Goal: Task Accomplishment & Management: Use online tool/utility

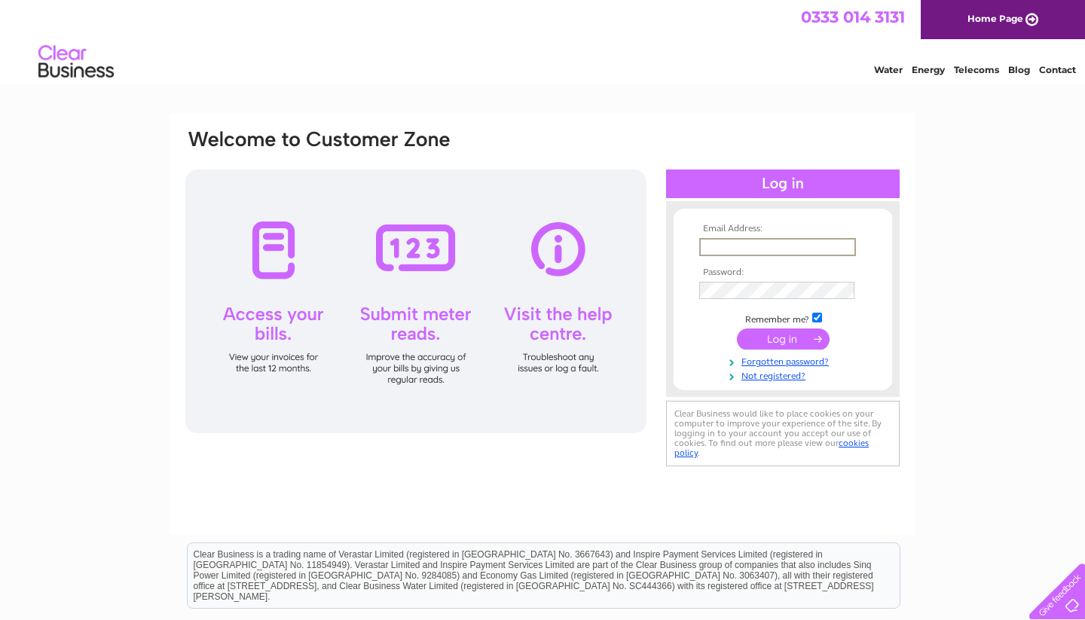
type input "[EMAIL_ADDRESS][DOMAIN_NAME]"
click at [783, 338] on input "submit" at bounding box center [783, 337] width 93 height 21
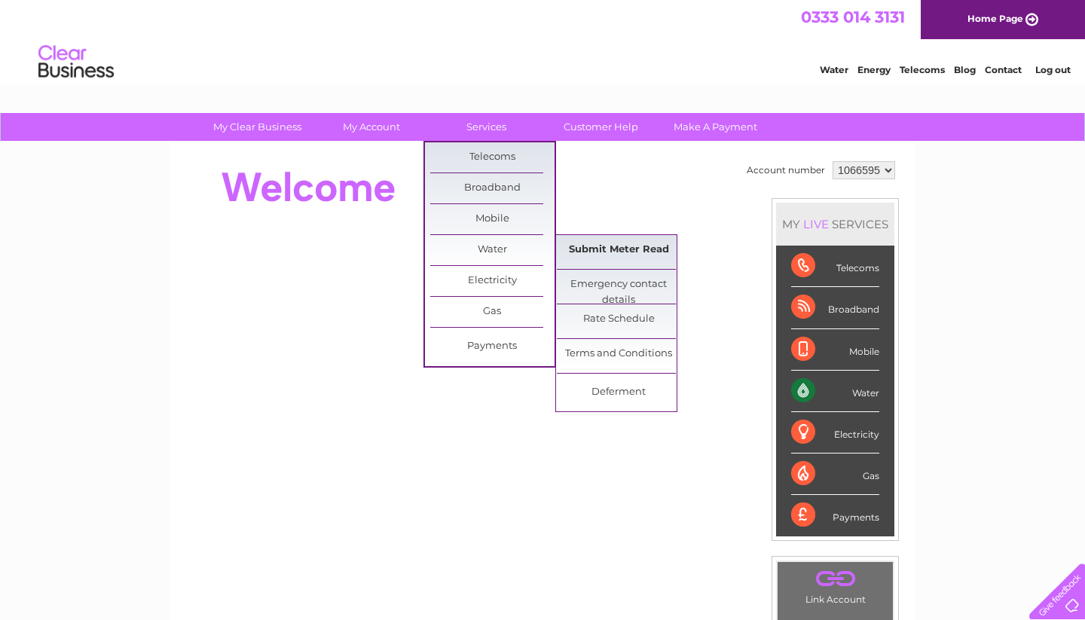
click at [599, 249] on link "Submit Meter Read" at bounding box center [619, 250] width 124 height 30
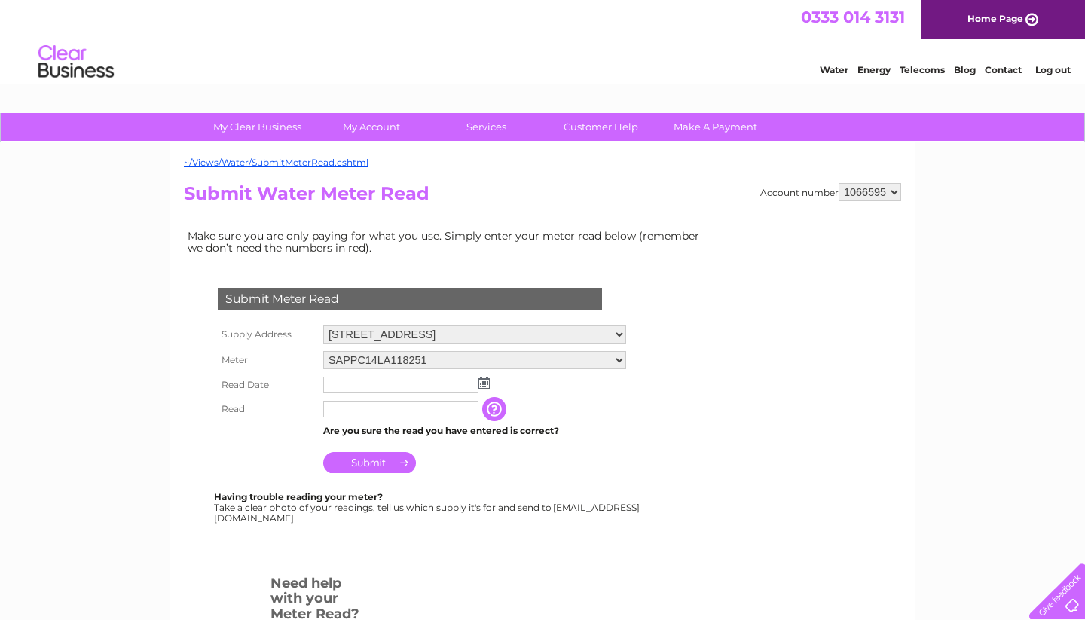
click at [485, 378] on img at bounding box center [484, 383] width 11 height 12
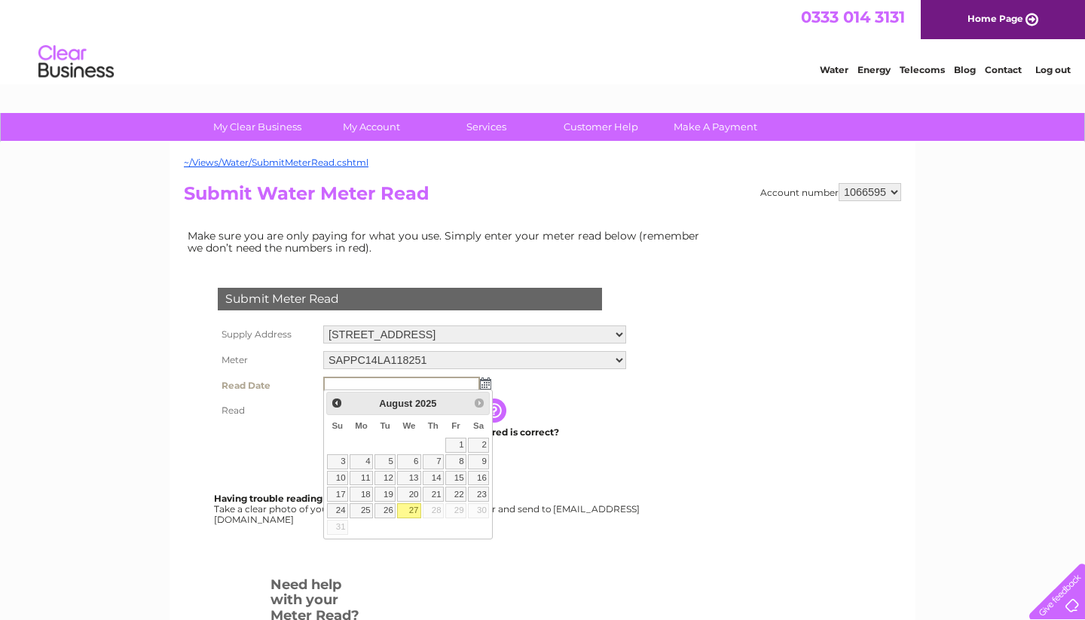
click at [410, 505] on link "27" at bounding box center [409, 510] width 24 height 15
type input "2025/08/27"
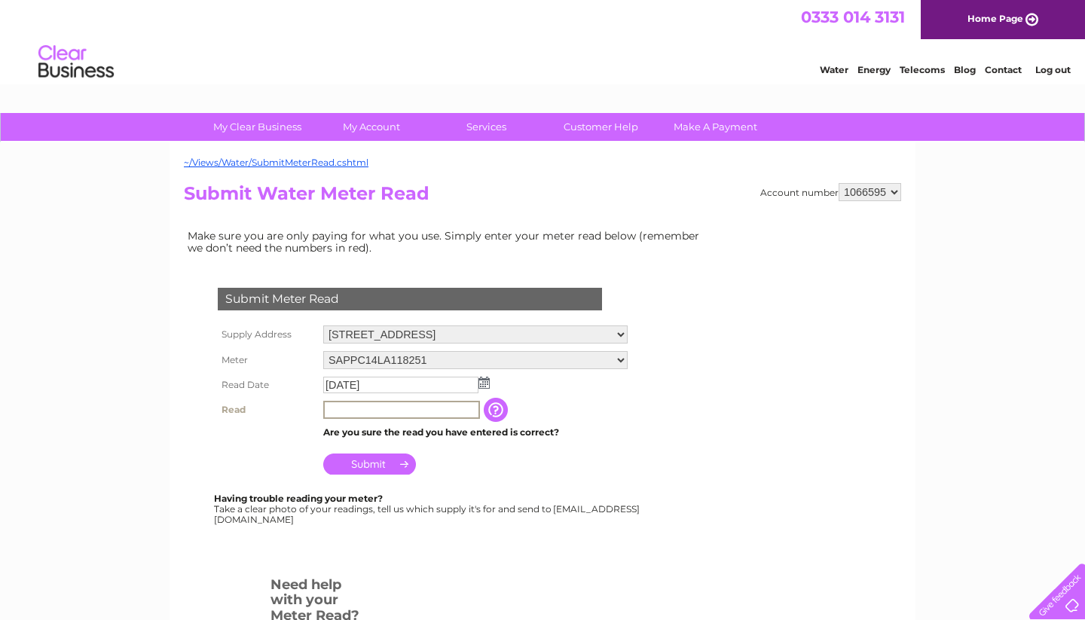
click at [390, 406] on input "text" at bounding box center [401, 410] width 157 height 18
type input "282"
click at [381, 456] on input "Submit" at bounding box center [369, 464] width 93 height 21
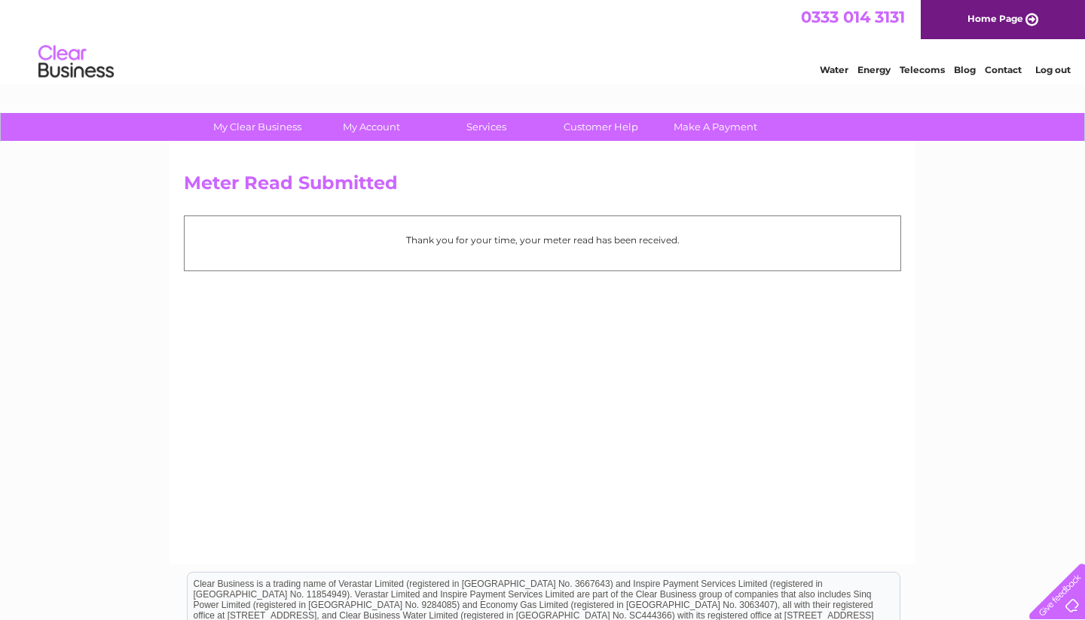
click at [1050, 72] on link "Log out" at bounding box center [1053, 69] width 35 height 11
